Goal: Task Accomplishment & Management: Use online tool/utility

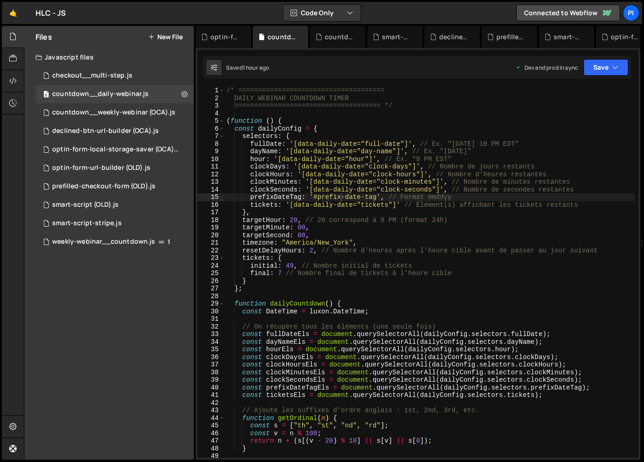
scroll to position [0, 12]
click at [88, 235] on div "0 weekly-webinar__countdown.js 1" at bounding box center [115, 241] width 158 height 18
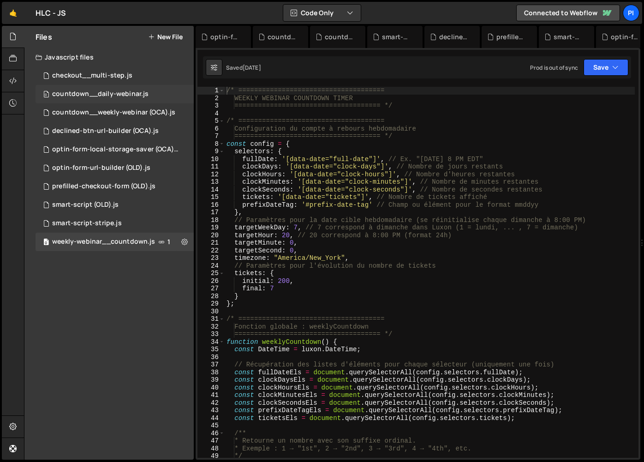
click at [85, 91] on div "countdown__daily-webinar.js" at bounding box center [100, 94] width 96 height 8
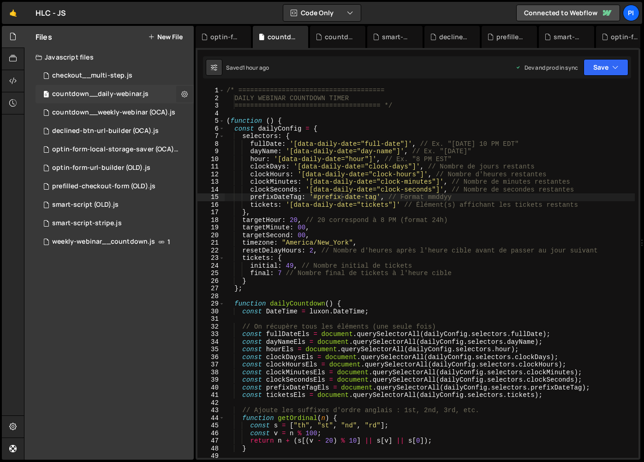
click at [183, 94] on icon at bounding box center [184, 93] width 6 height 9
type input "countdown__daily-webinar"
radio input "true"
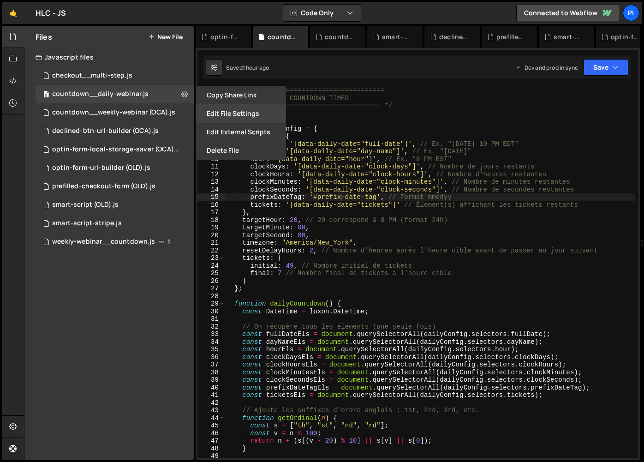
click at [221, 118] on button "Edit File Settings" at bounding box center [240, 113] width 90 height 18
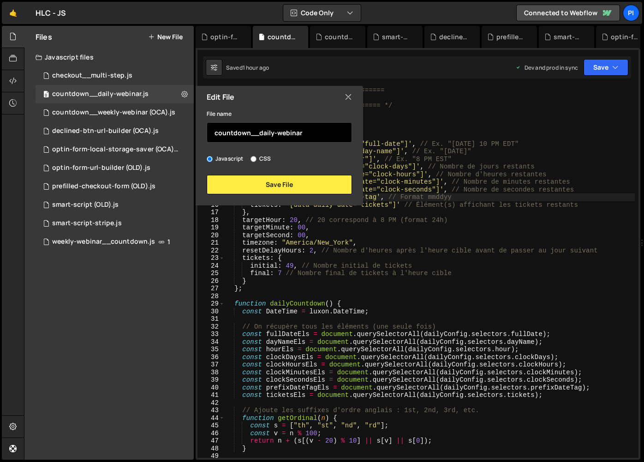
click at [309, 137] on input "countdown__daily-webinar" at bounding box center [279, 132] width 145 height 20
type input "countdown__daily-webinar (HLC)"
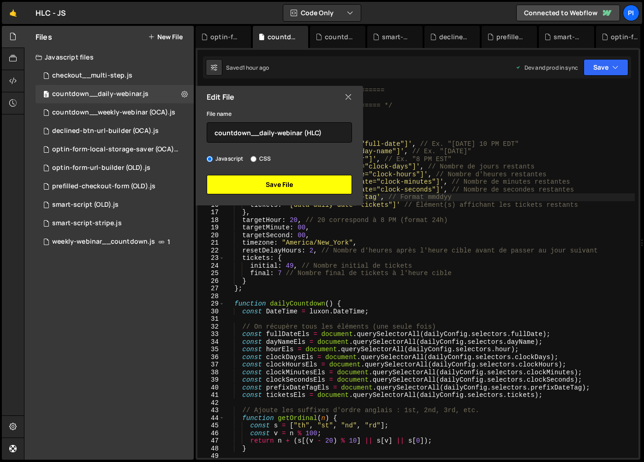
click at [321, 184] on button "Save File" at bounding box center [279, 184] width 145 height 19
